Goal: Task Accomplishment & Management: Complete application form

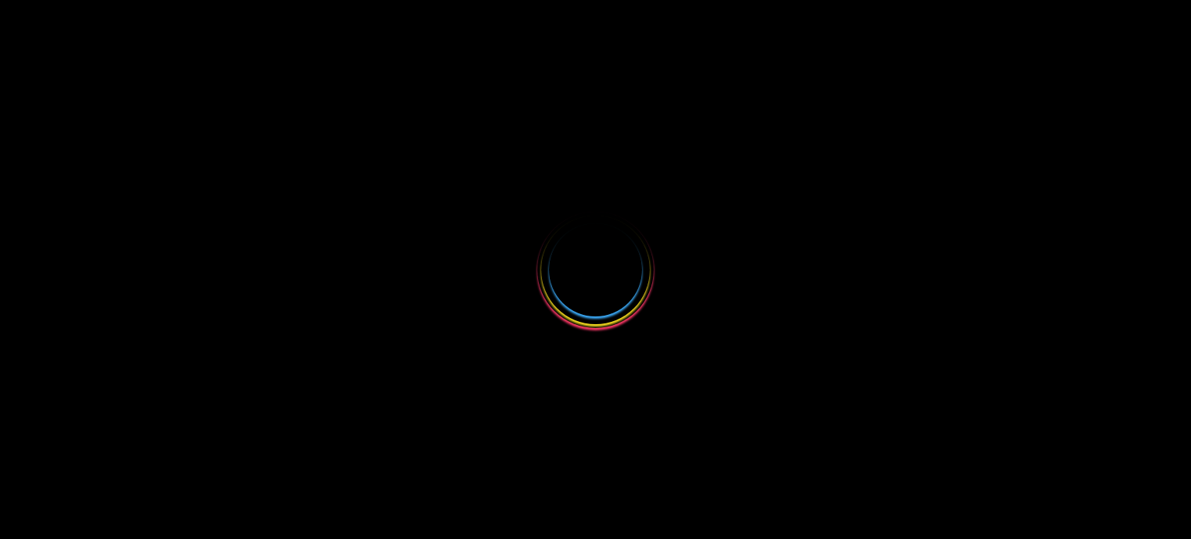
select select
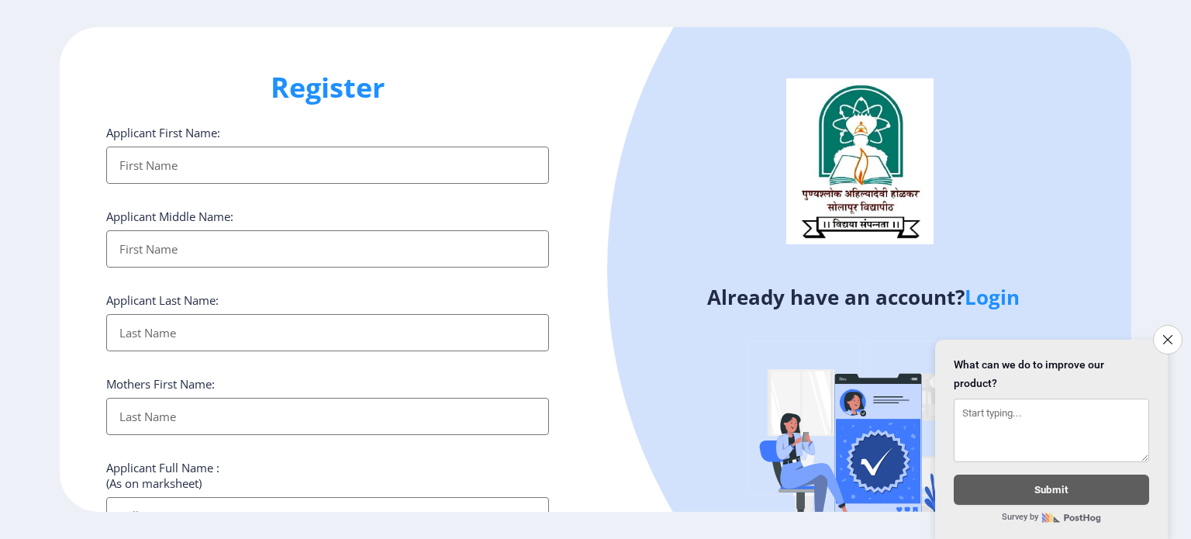
click at [350, 173] on input "Applicant First Name:" at bounding box center [327, 165] width 443 height 37
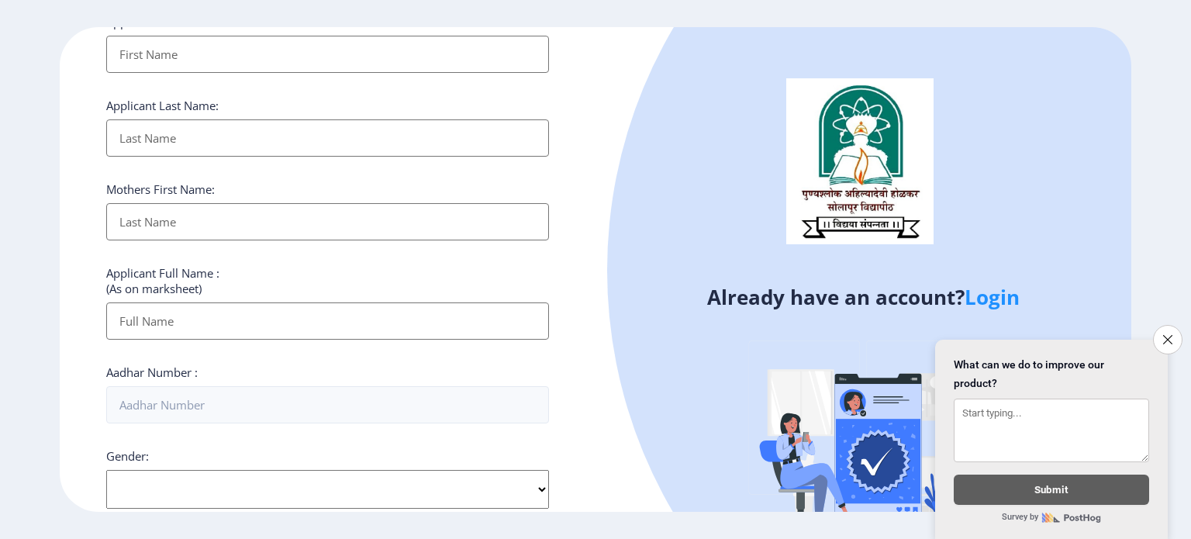
scroll to position [201, 0]
click at [554, 251] on div "Register Applicant First Name: Applicant Middle Name: Applicant Last Name: Moth…" at bounding box center [328, 269] width 536 height 485
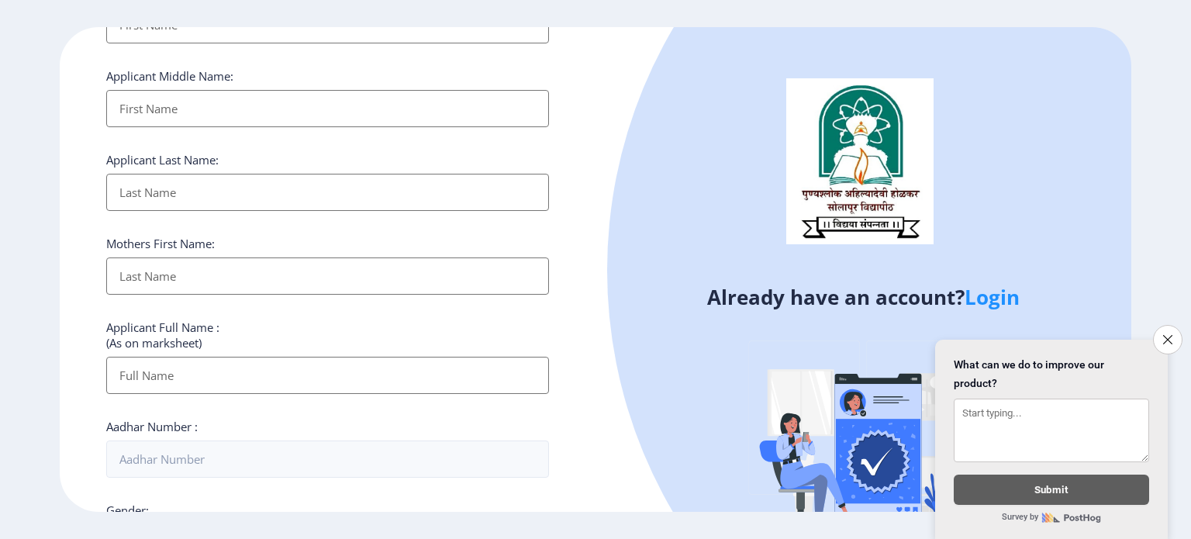
scroll to position [0, 0]
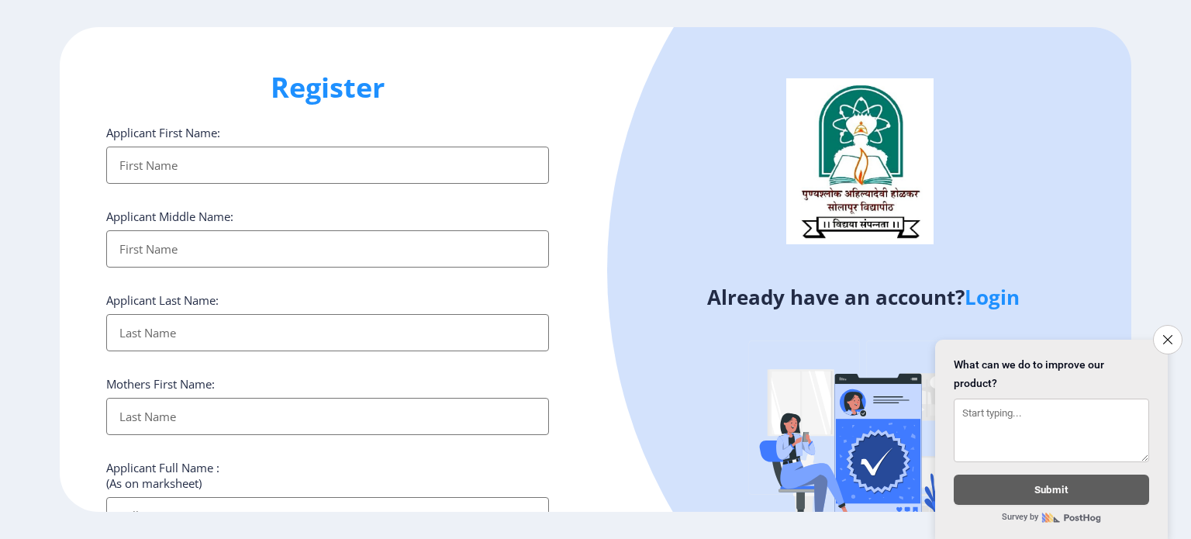
click at [330, 169] on input "Applicant First Name:" at bounding box center [327, 165] width 443 height 37
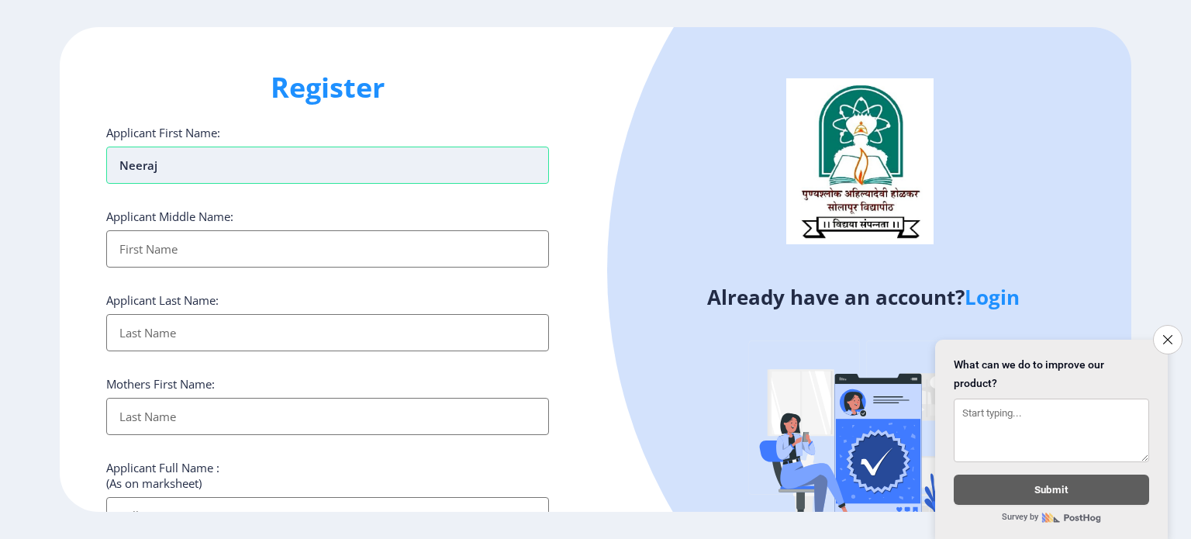
type input "neeraj"
type input "Manoj"
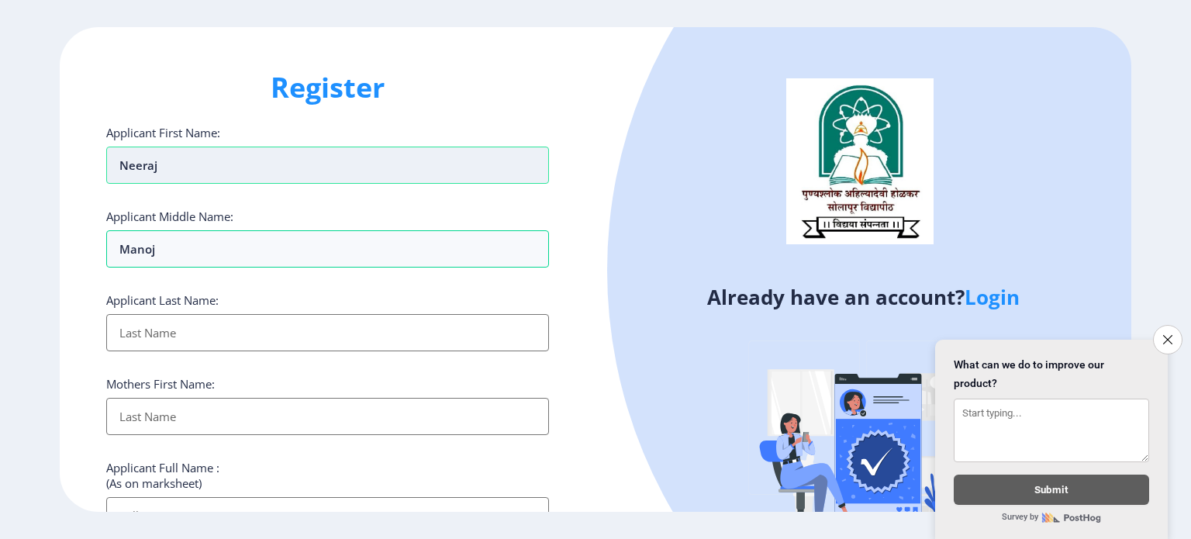
type input "m"
type input "[PERSON_NAME]"
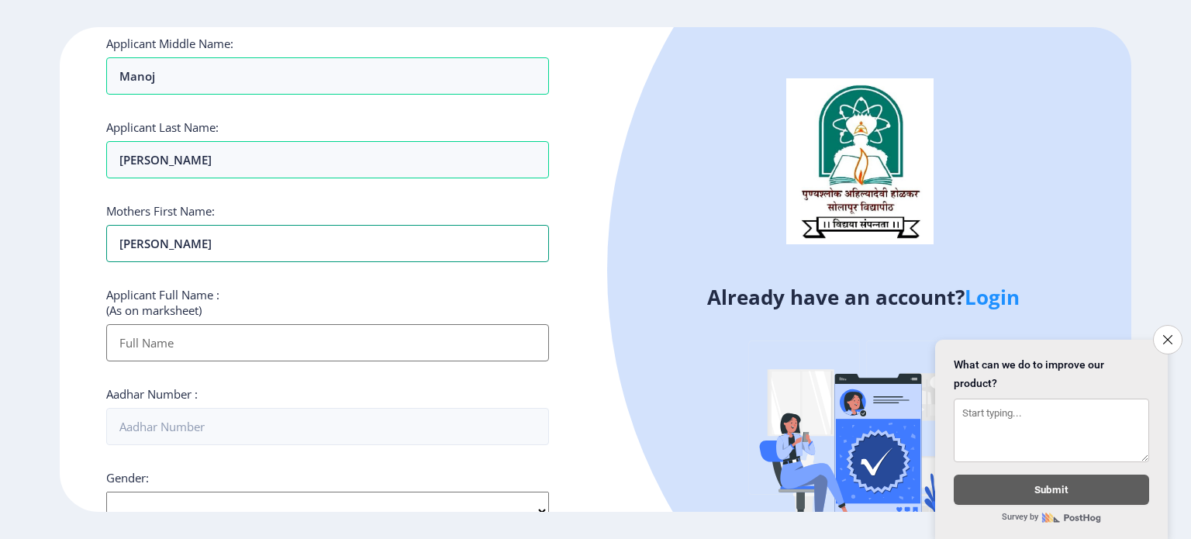
scroll to position [174, 0]
type input "[PERSON_NAME]"
click at [230, 356] on input "Applicant First Name:" at bounding box center [327, 341] width 443 height 37
type input "[PERSON_NAME] [PERSON_NAME]"
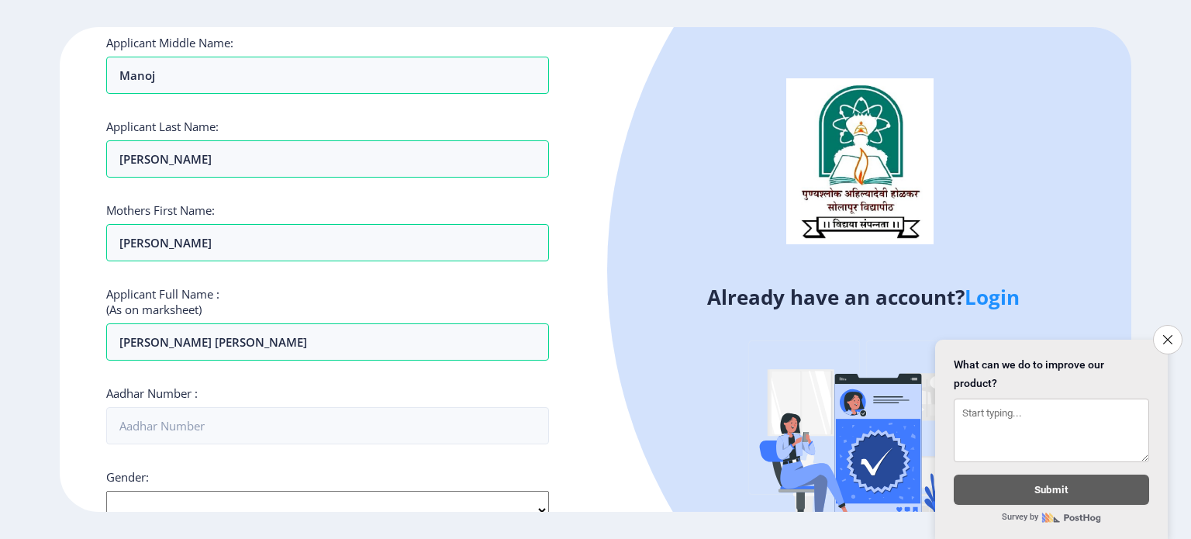
click at [409, 369] on div "Applicant First Name: [PERSON_NAME] Applicant Middle Name: [PERSON_NAME] Applic…" at bounding box center [327, 418] width 443 height 934
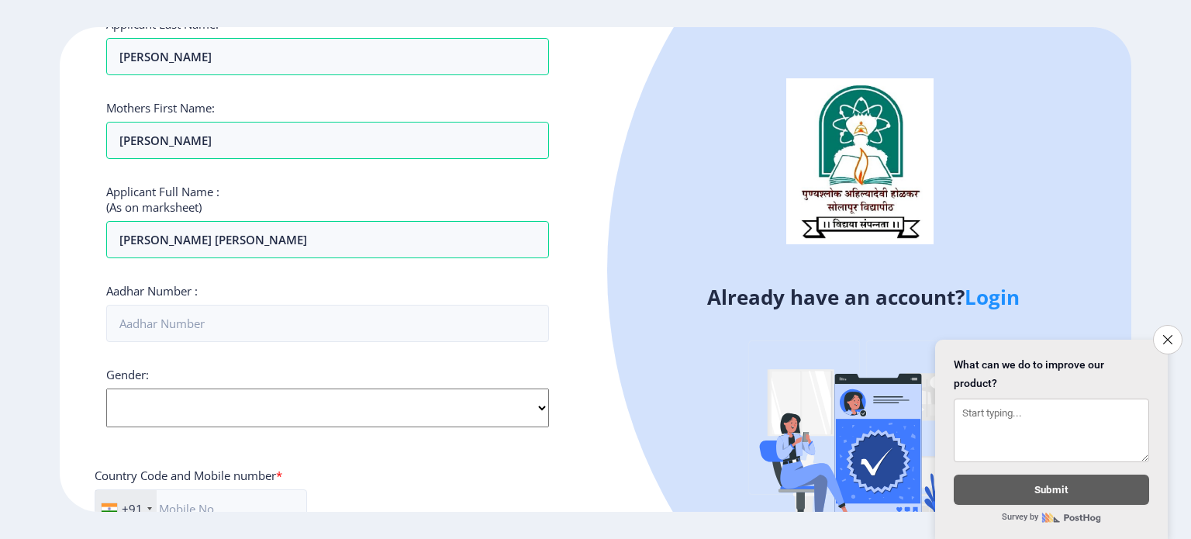
scroll to position [279, 0]
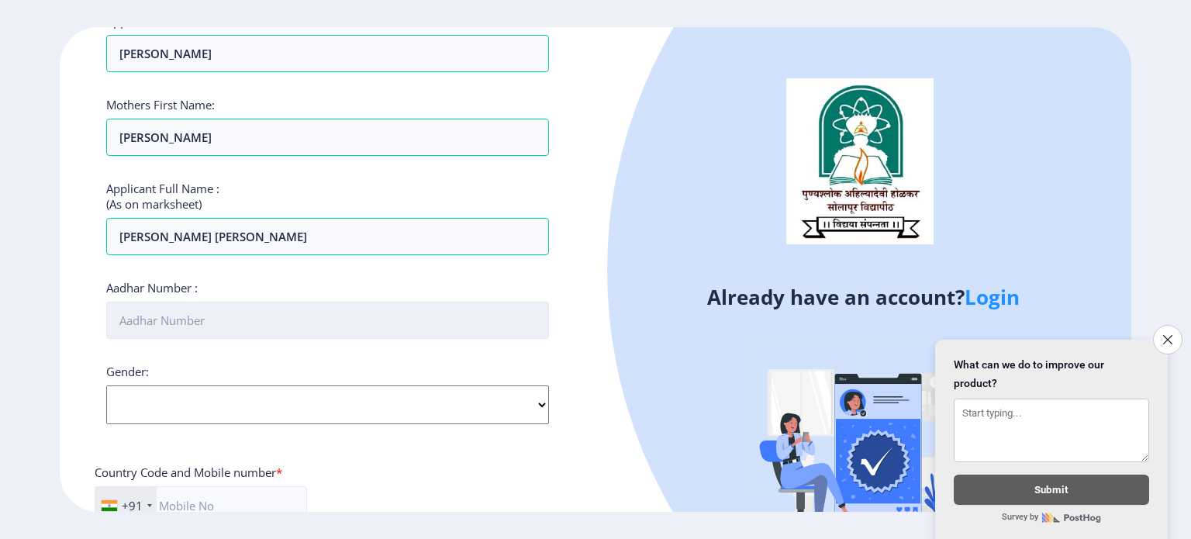
click at [291, 329] on input "Aadhar Number :" at bounding box center [327, 320] width 443 height 37
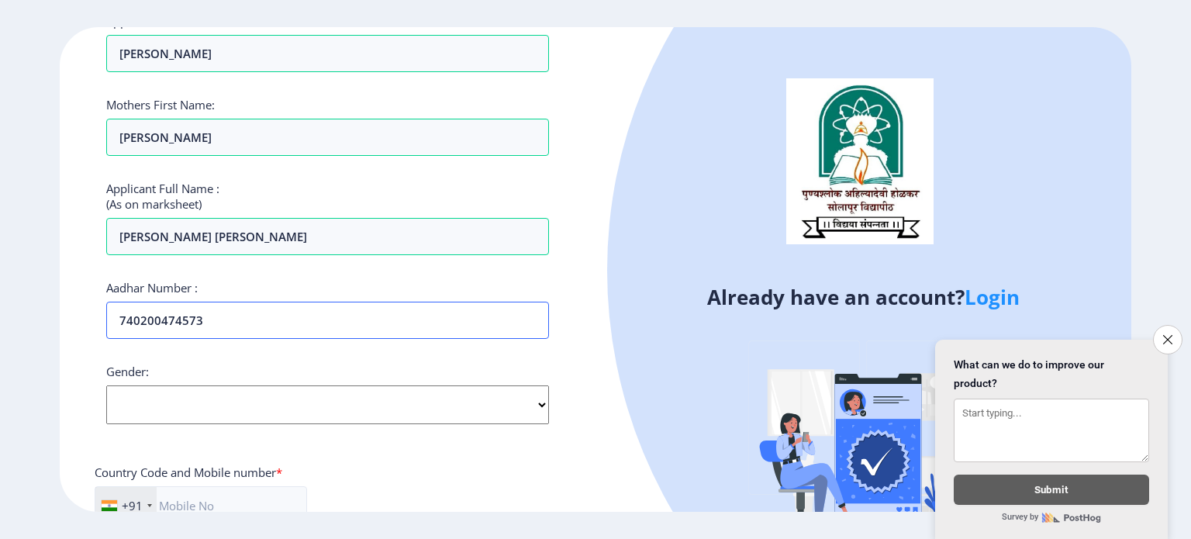
type input "740200474573"
click at [184, 404] on select "Select Gender [DEMOGRAPHIC_DATA] [DEMOGRAPHIC_DATA] Other" at bounding box center [327, 404] width 443 height 39
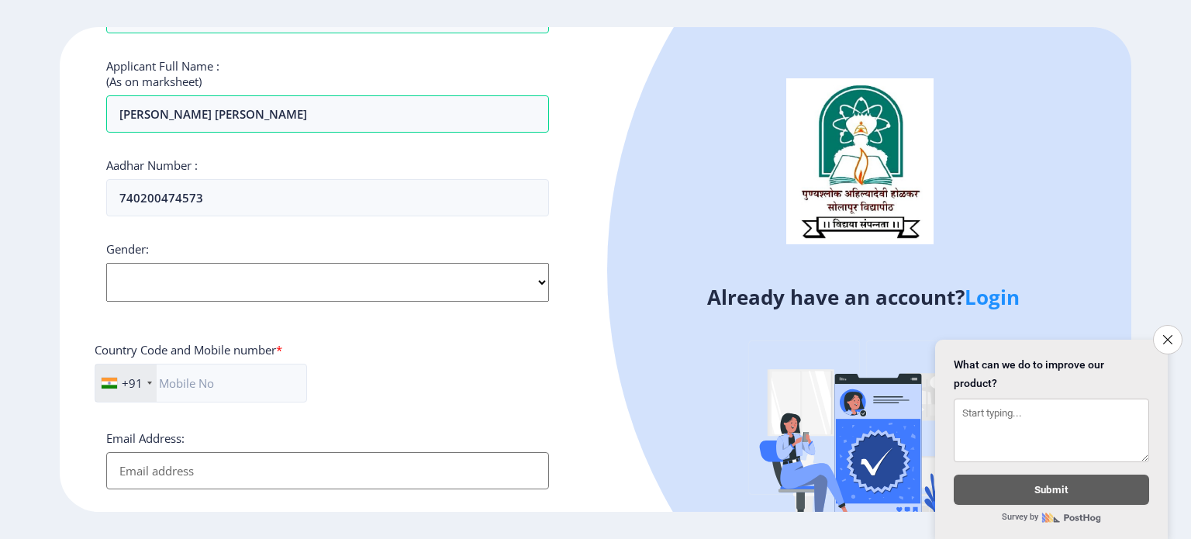
scroll to position [413, 0]
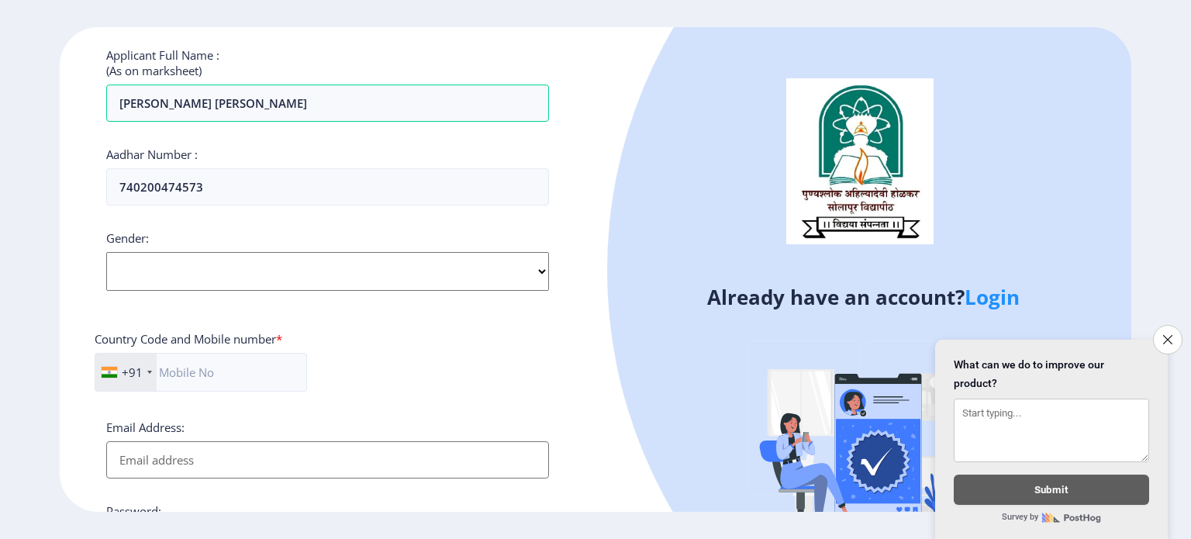
click at [181, 258] on select "Select Gender [DEMOGRAPHIC_DATA] [DEMOGRAPHIC_DATA] Other" at bounding box center [327, 271] width 443 height 39
select select "[DEMOGRAPHIC_DATA]"
click at [106, 252] on select "Select Gender [DEMOGRAPHIC_DATA] [DEMOGRAPHIC_DATA] Other" at bounding box center [327, 271] width 443 height 39
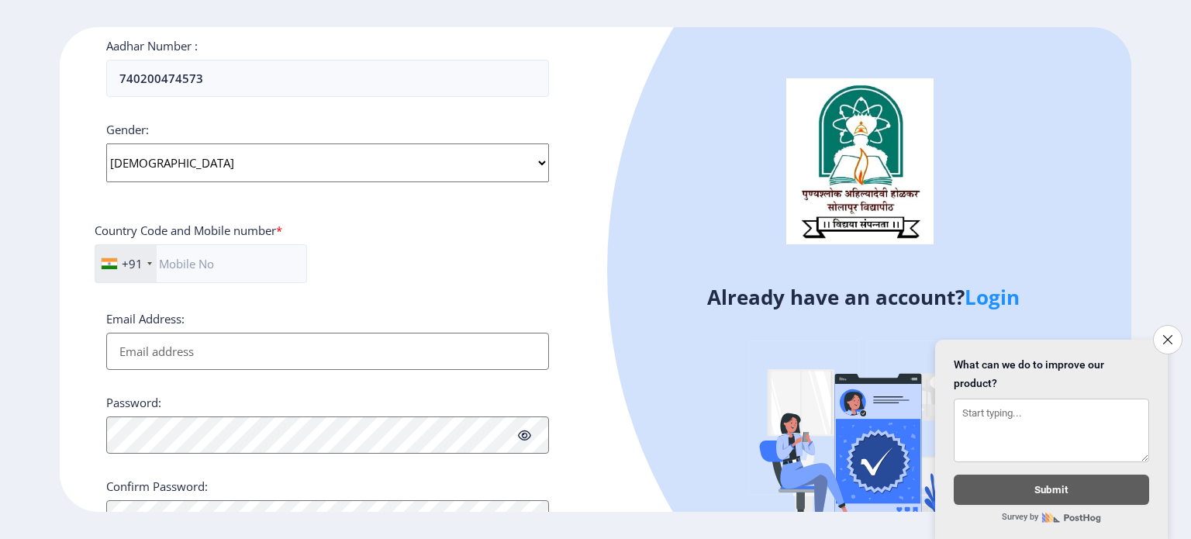
scroll to position [523, 0]
click at [181, 278] on input "text" at bounding box center [201, 262] width 212 height 39
click at [171, 255] on input "8888769281" at bounding box center [201, 262] width 213 height 39
click at [188, 257] on input "8888769281" at bounding box center [201, 262] width 213 height 39
click at [202, 257] on input "8888769281" at bounding box center [201, 262] width 213 height 39
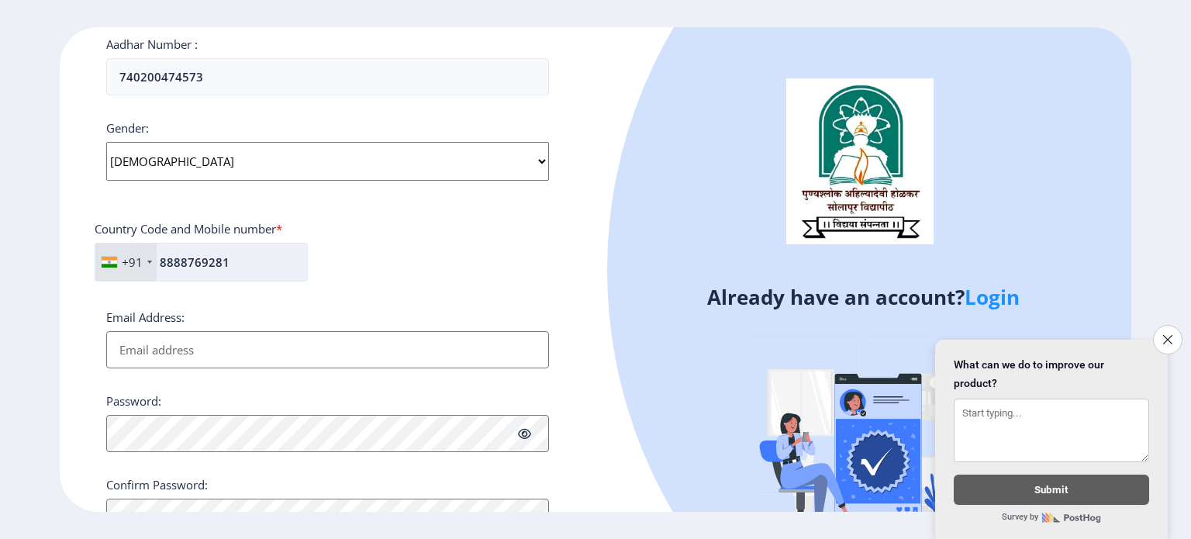
click at [216, 257] on input "8888769281" at bounding box center [201, 262] width 213 height 39
click at [242, 259] on input "8888769281" at bounding box center [201, 262] width 213 height 39
type input "8888769281"
click at [385, 261] on div "+91 [GEOGRAPHIC_DATA] ([GEOGRAPHIC_DATA]) +91 [GEOGRAPHIC_DATA] (‫[GEOGRAPHIC_D…" at bounding box center [328, 268] width 466 height 51
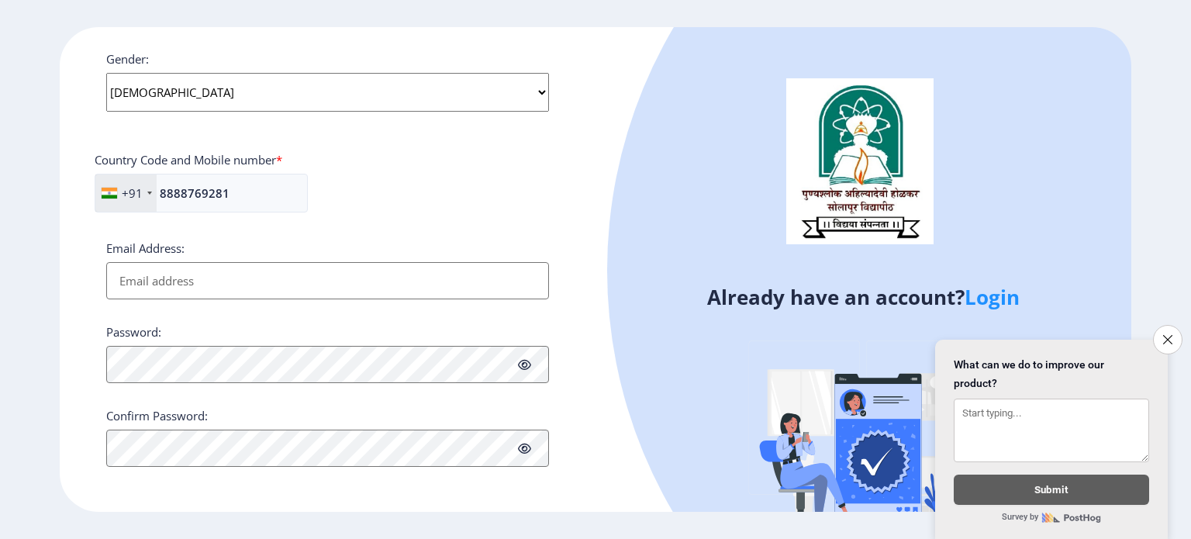
click at [329, 281] on input "Email Address:" at bounding box center [327, 280] width 443 height 37
type input "[EMAIL_ADDRESS][DOMAIN_NAME]"
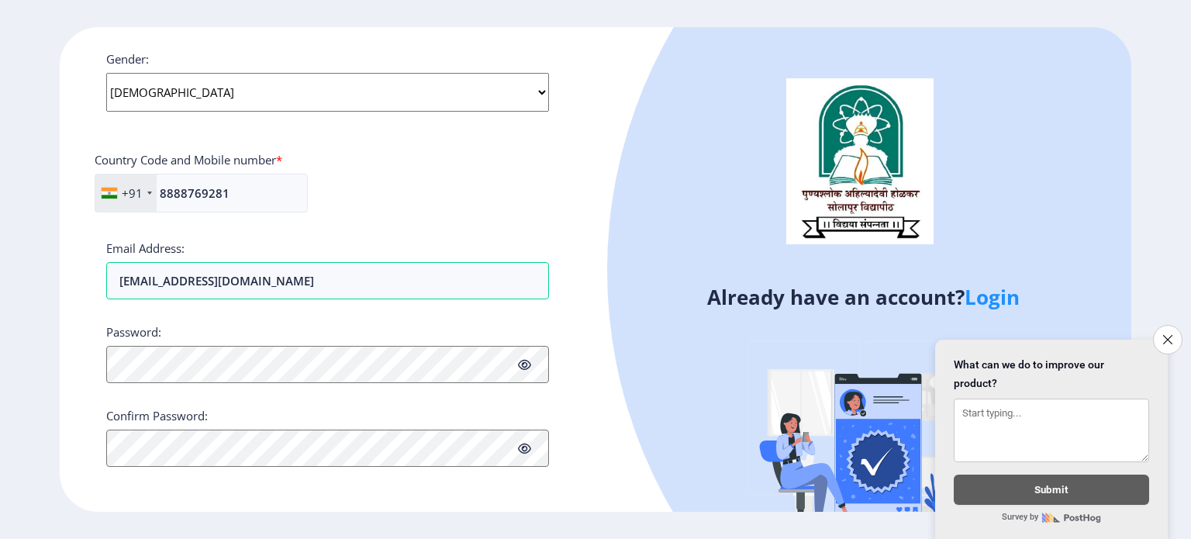
click at [285, 306] on div "Applicant First Name: [PERSON_NAME] Applicant Middle Name: [PERSON_NAME] Applic…" at bounding box center [327, 0] width 443 height 934
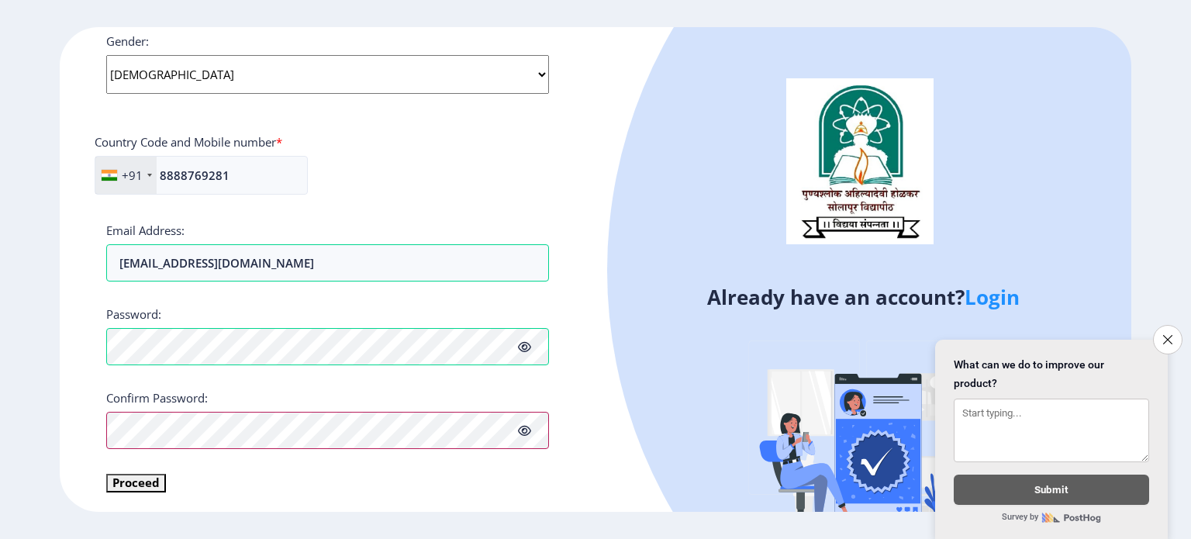
scroll to position [609, 0]
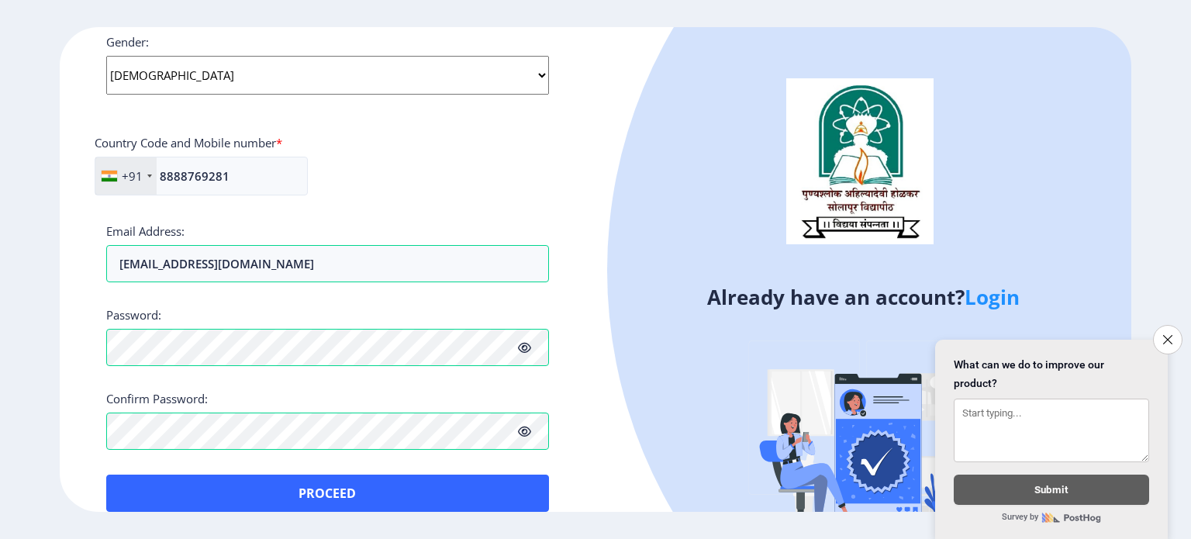
click at [120, 492] on div "Register Applicant First Name: [PERSON_NAME] Applicant Middle Name: [PERSON_NAM…" at bounding box center [328, 269] width 536 height 485
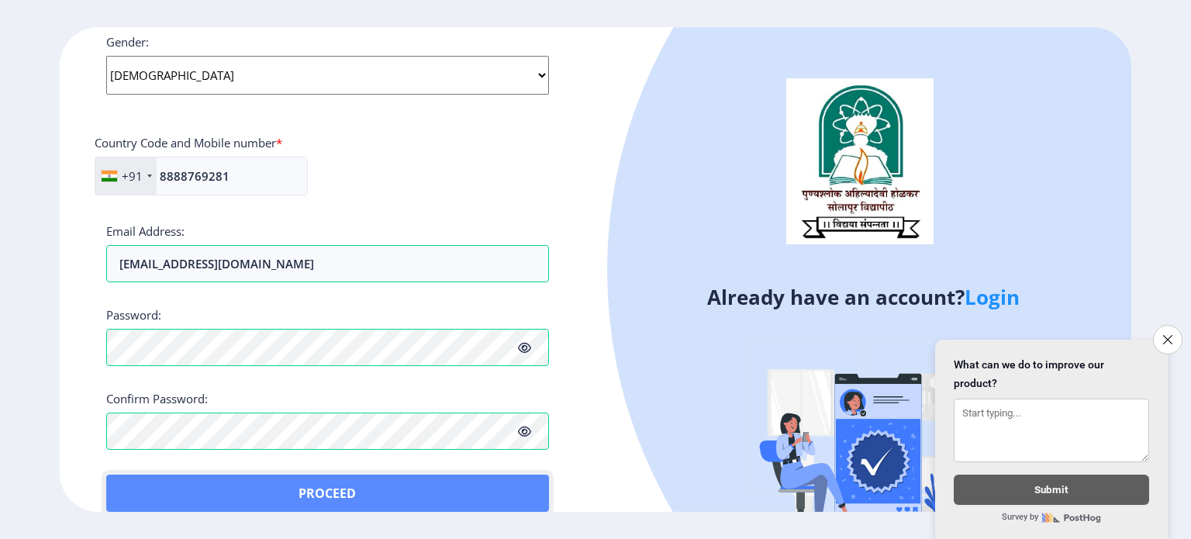
click at [254, 485] on button "Proceed" at bounding box center [327, 493] width 443 height 37
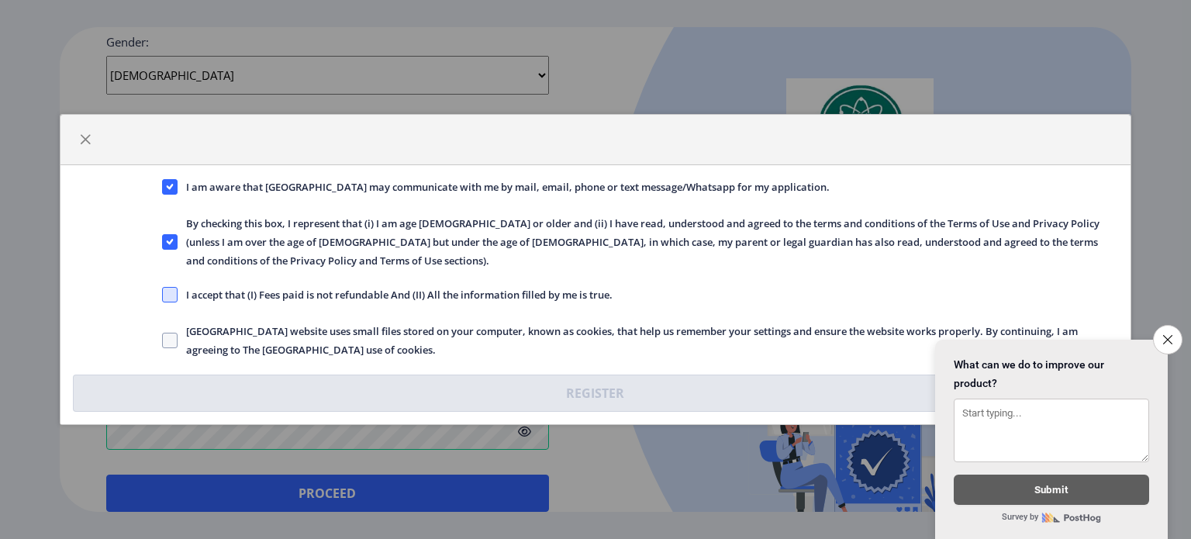
click at [168, 287] on span at bounding box center [170, 295] width 16 height 16
click at [163, 295] on input "I accept that (I) Fees paid is not refundable And (II) All the information fill…" at bounding box center [162, 295] width 1 height 1
checkbox input "true"
click at [159, 329] on div "[GEOGRAPHIC_DATA] website uses small files stored on your computer, known as co…" at bounding box center [640, 340] width 980 height 37
click at [164, 333] on span at bounding box center [170, 341] width 16 height 16
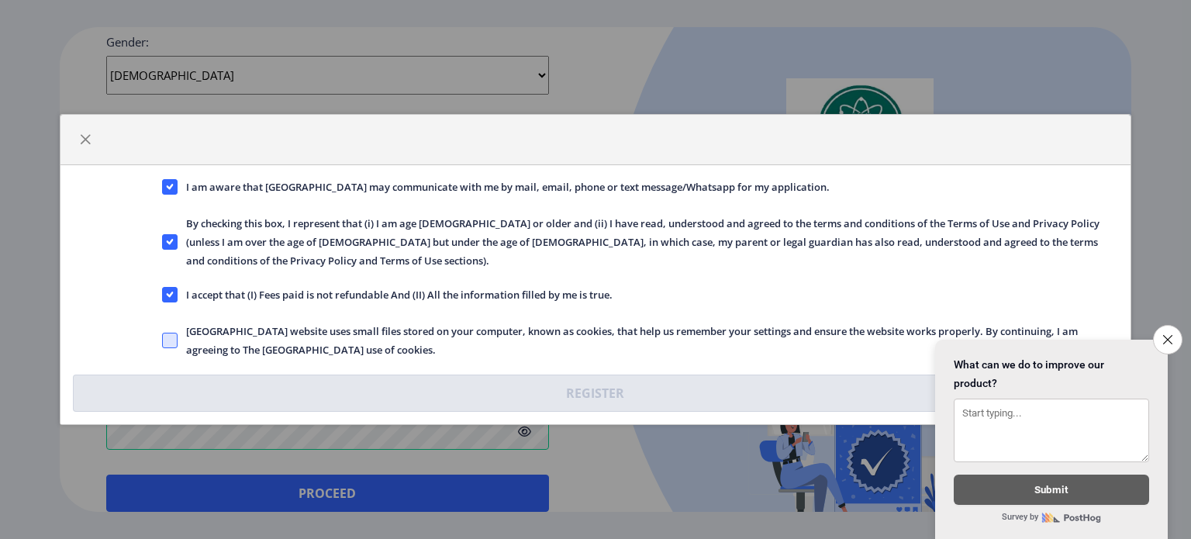
click at [163, 340] on input "[GEOGRAPHIC_DATA] website uses small files stored on your computer, known as co…" at bounding box center [162, 340] width 1 height 1
checkbox input "true"
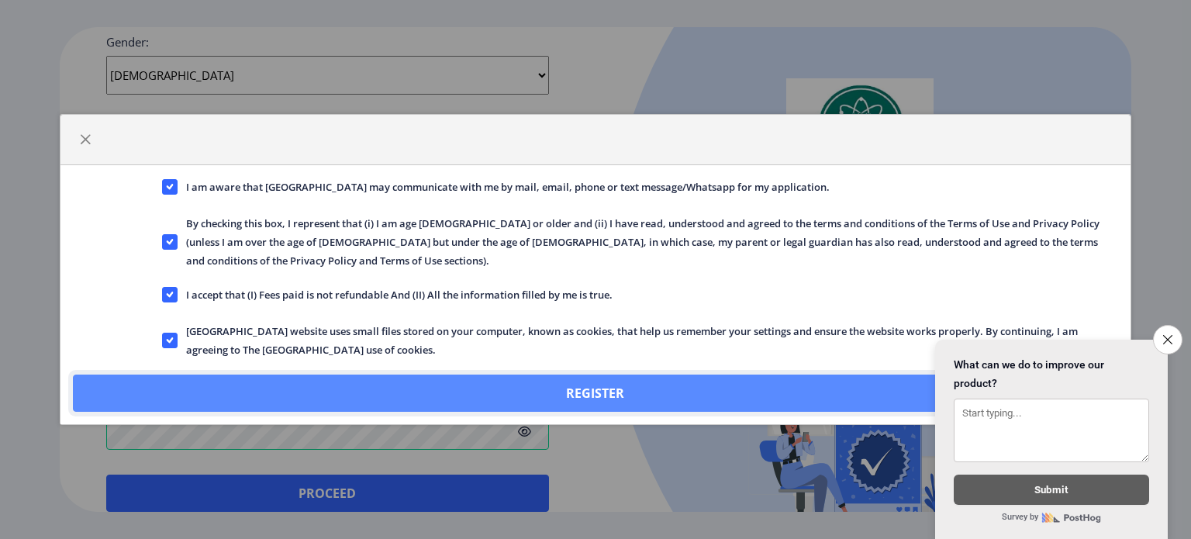
click at [375, 381] on button "Register" at bounding box center [595, 393] width 1045 height 37
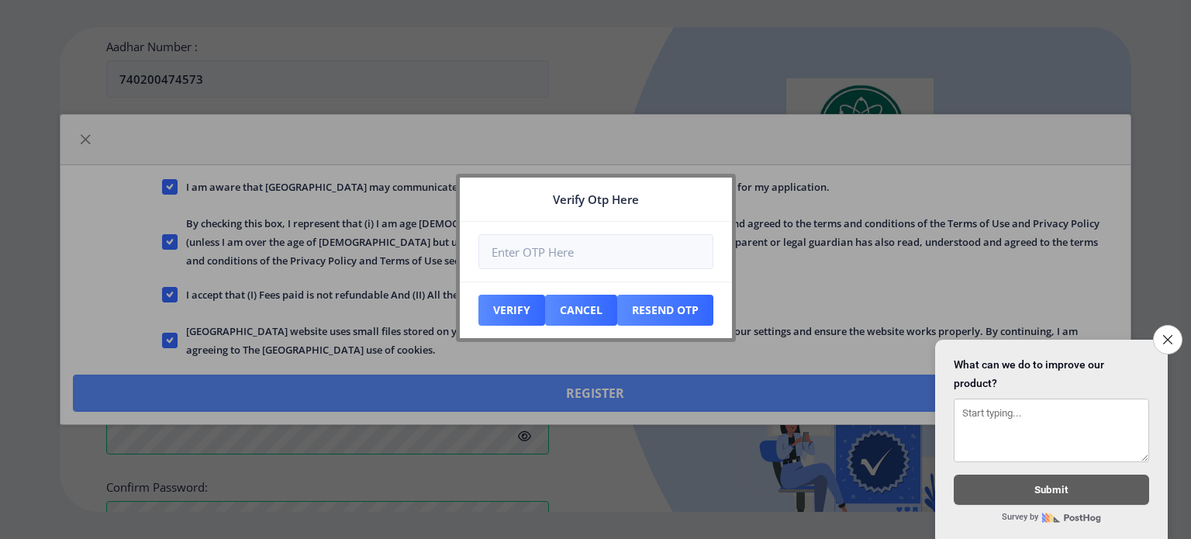
scroll to position [697, 0]
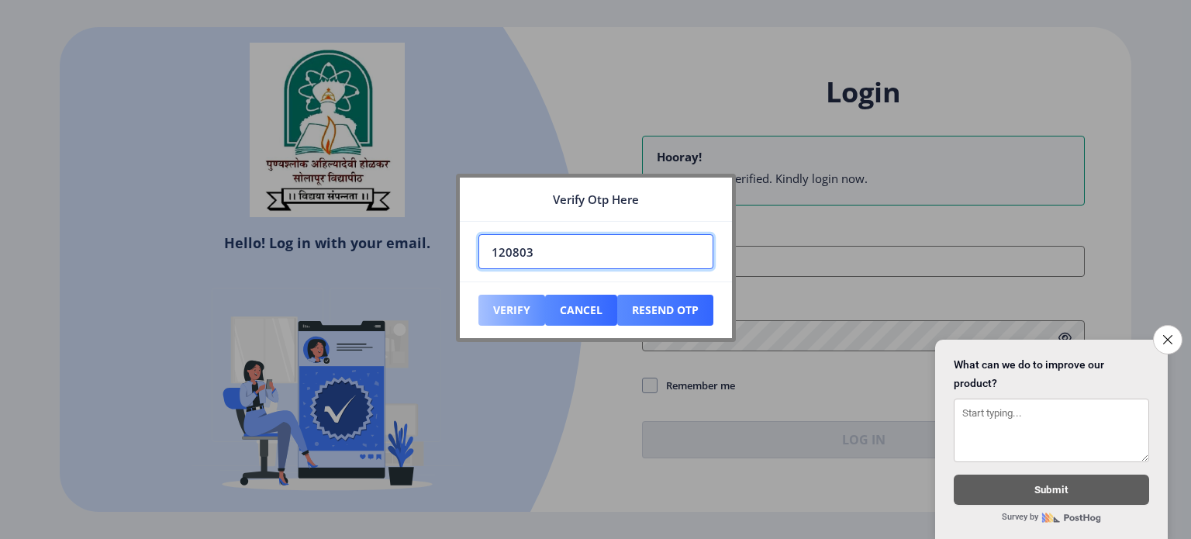
type input "120803"
click at [516, 314] on button "Verify" at bounding box center [511, 310] width 67 height 31
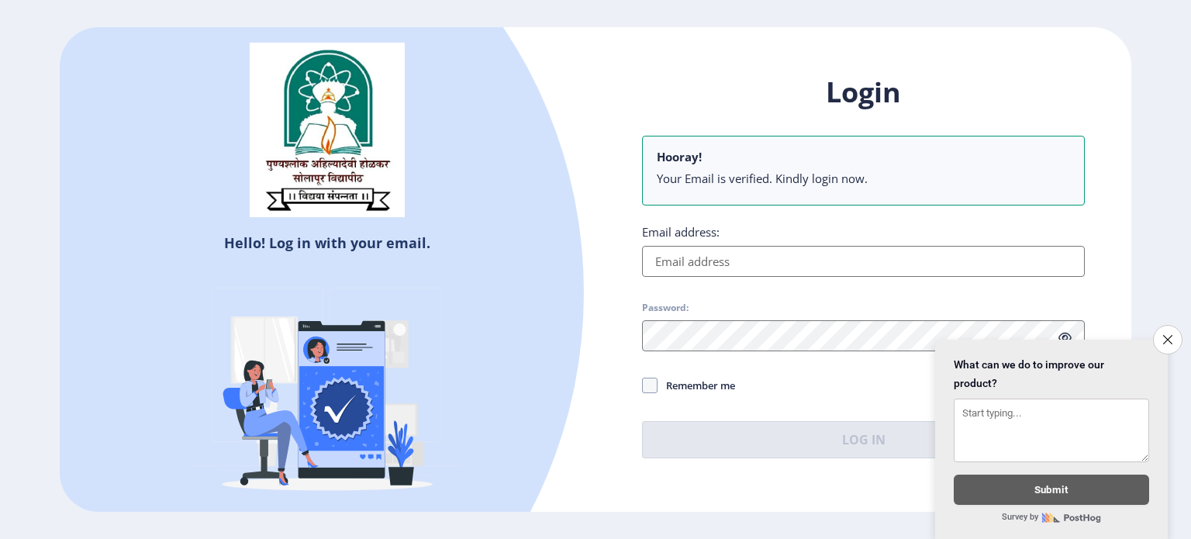
click at [754, 262] on input "Email address:" at bounding box center [863, 261] width 443 height 31
type input "[EMAIL_ADDRESS][DOMAIN_NAME]"
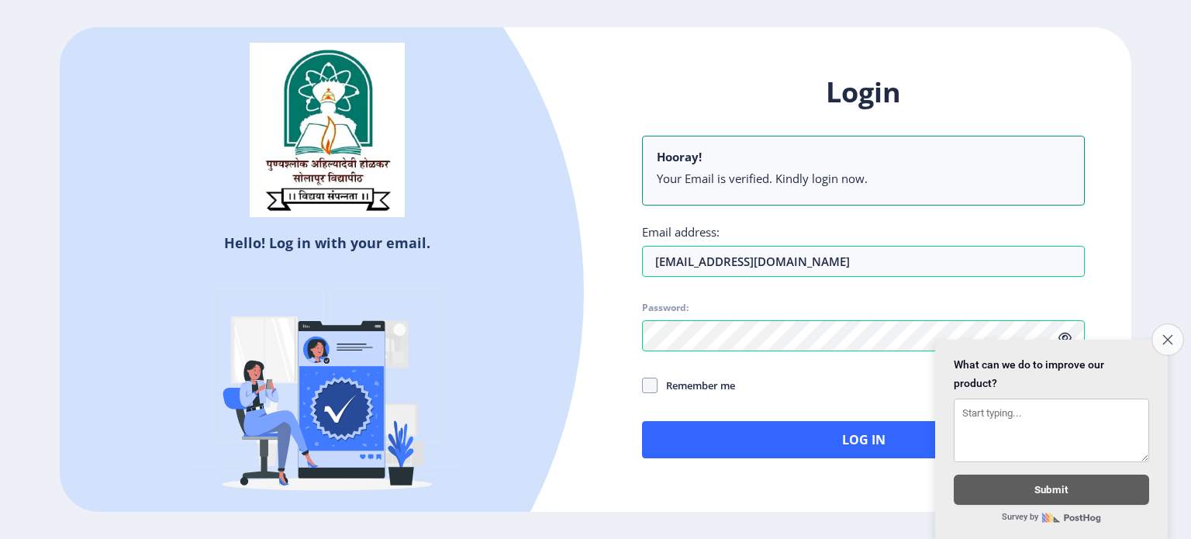
click at [1162, 334] on icon "Close survey" at bounding box center [1167, 339] width 10 height 10
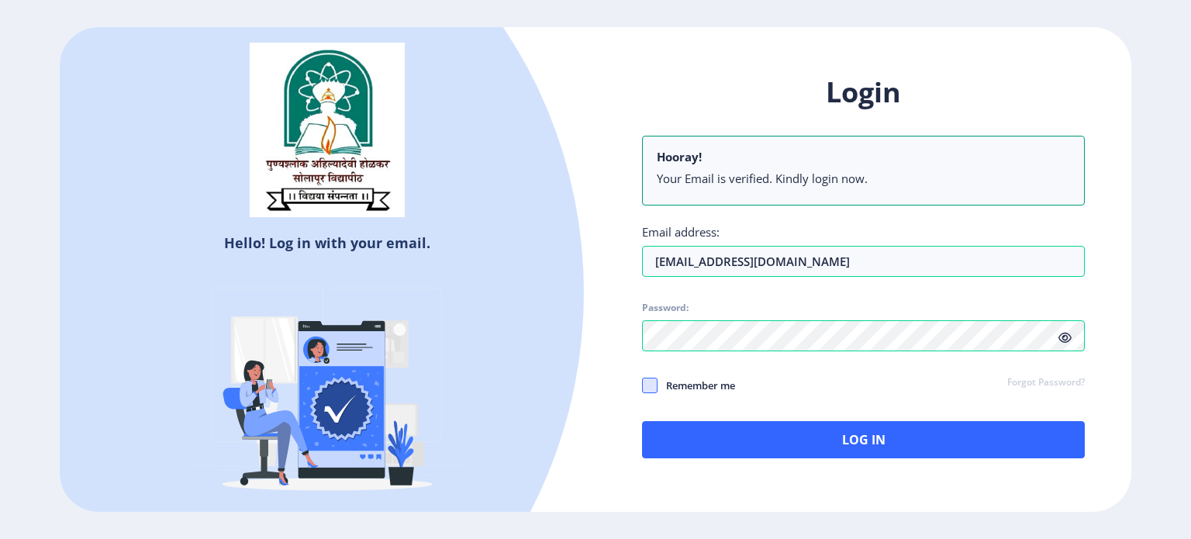
click at [651, 384] on span at bounding box center [650, 386] width 16 height 16
click at [643, 385] on input "Remember me" at bounding box center [642, 385] width 1 height 1
checkbox input "true"
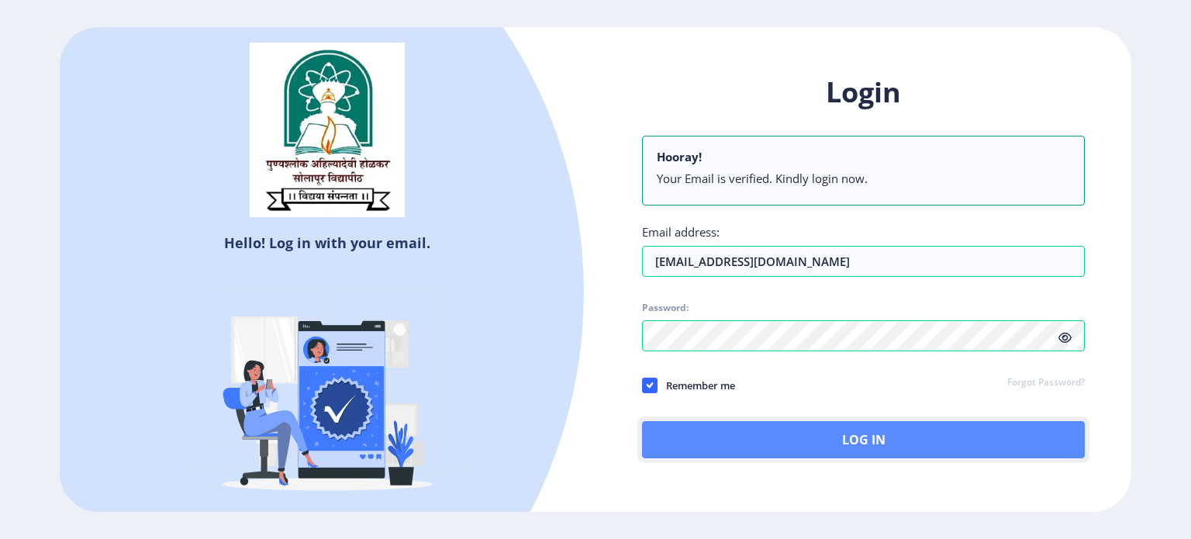
click at [865, 440] on button "Log In" at bounding box center [863, 439] width 443 height 37
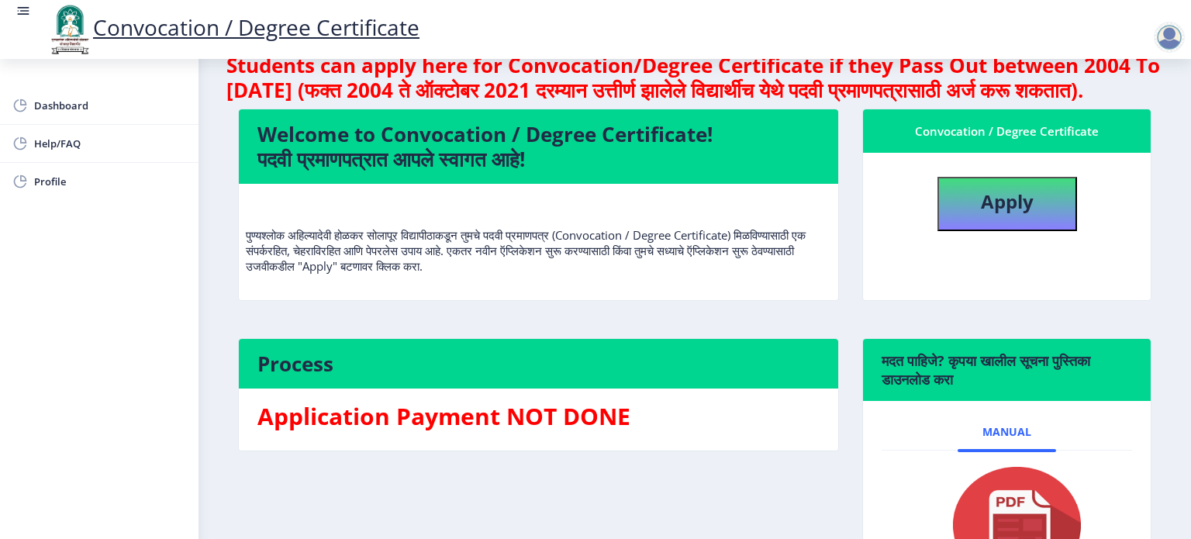
scroll to position [59, 0]
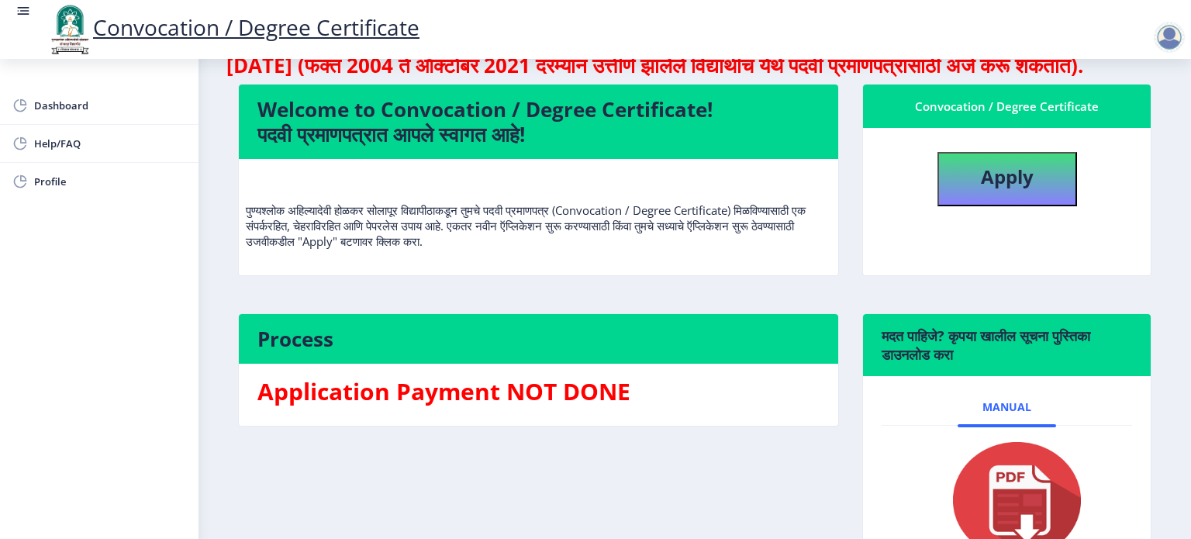
click at [483, 147] on h4 "Welcome to Convocation / Degree Certificate! पदवी प्रमाणपत्रात आपले स्वागत आहे!" at bounding box center [538, 122] width 562 height 50
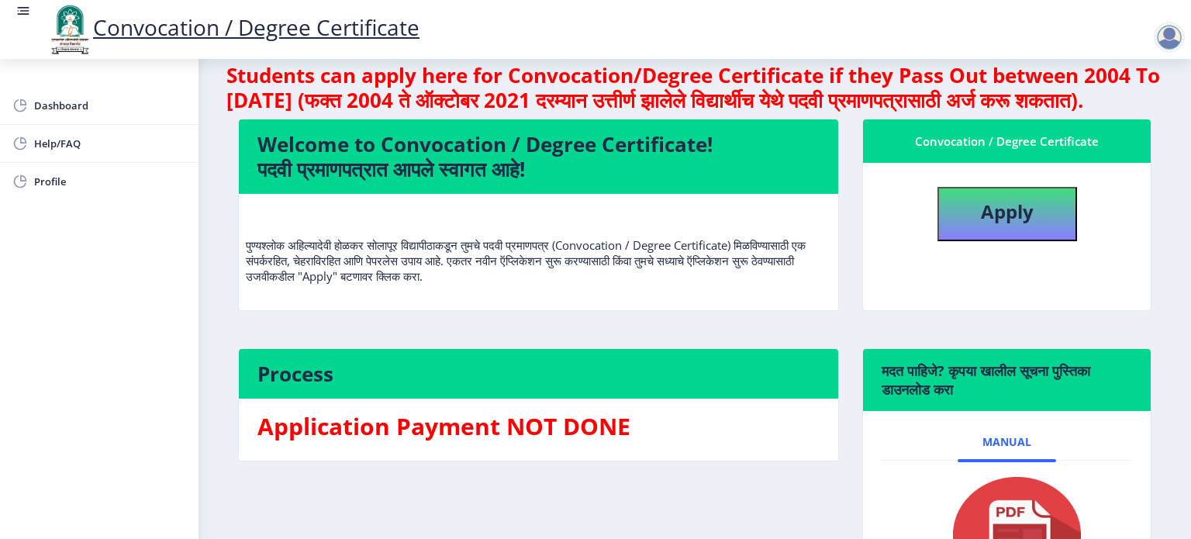
scroll to position [0, 0]
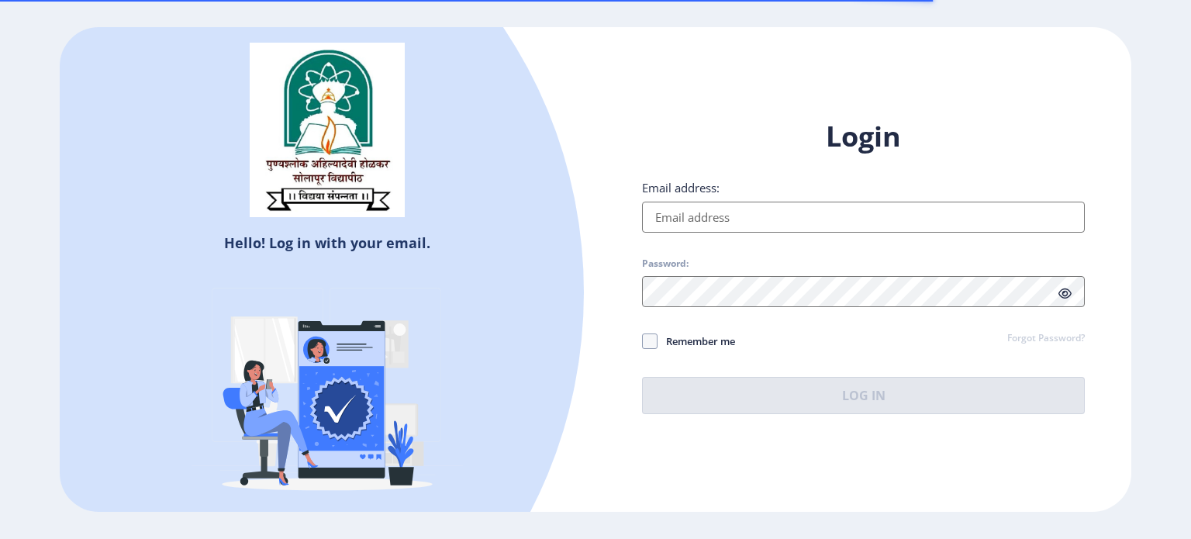
select select
